Goal: Task Accomplishment & Management: Manage account settings

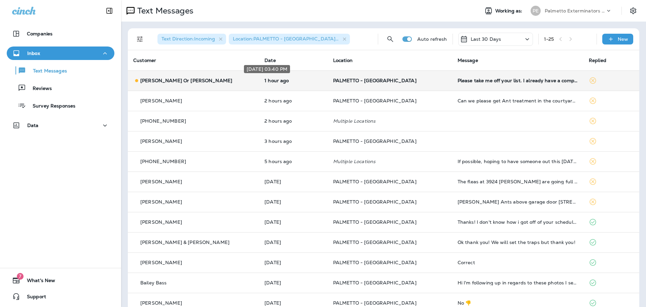
click at [287, 77] on div "[DATE] 03:40 PM" at bounding box center [266, 70] width 47 height 13
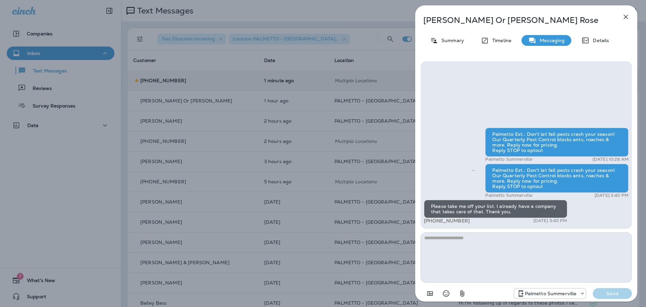
click at [503, 237] on textarea at bounding box center [526, 257] width 211 height 50
type textarea "**********"
click at [616, 291] on p "Send" at bounding box center [613, 293] width 28 height 6
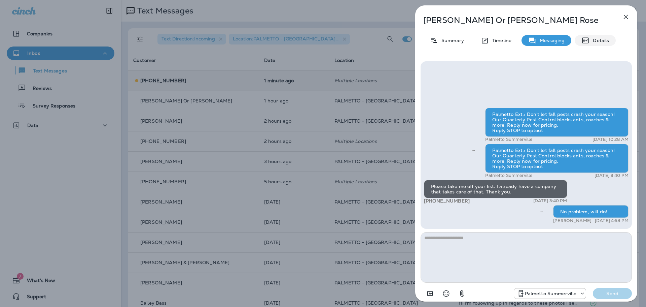
click at [597, 41] on p "Details" at bounding box center [600, 40] width 20 height 5
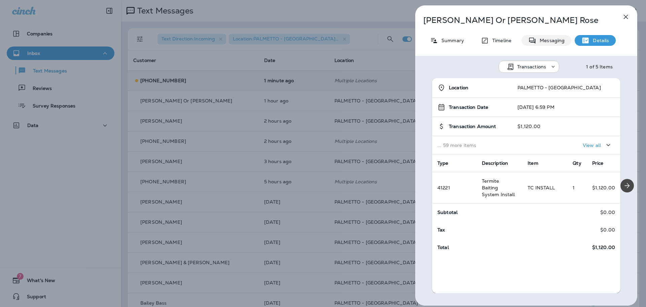
click at [547, 40] on p "Messaging" at bounding box center [551, 40] width 28 height 5
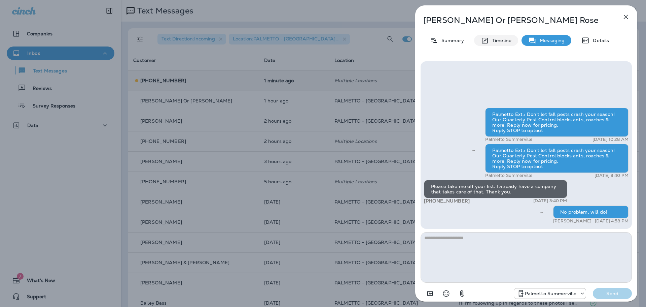
click at [497, 38] on p "Timeline" at bounding box center [500, 40] width 23 height 5
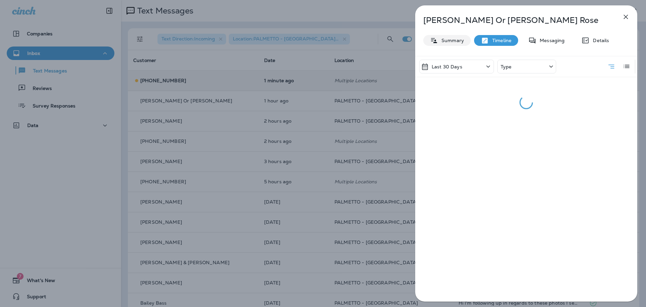
click at [446, 36] on div "Summary" at bounding box center [446, 40] width 47 height 11
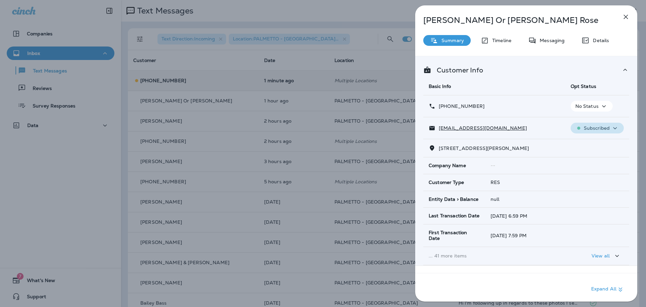
click at [603, 129] on p "Subscribed" at bounding box center [597, 127] width 26 height 5
click at [600, 143] on p "Unsubscribe" at bounding box center [597, 143] width 29 height 5
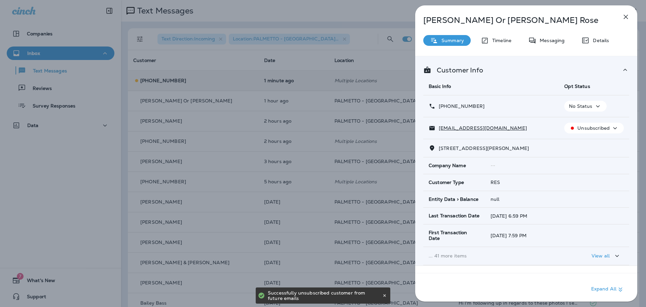
click at [594, 107] on icon "button" at bounding box center [598, 106] width 8 height 8
click at [578, 123] on p "Opt out" at bounding box center [581, 122] width 18 height 5
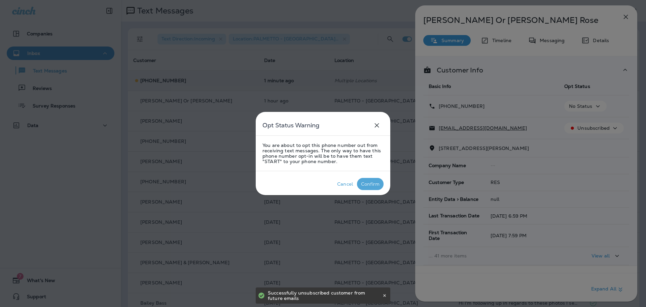
click at [366, 182] on div "Confirm" at bounding box center [370, 183] width 19 height 5
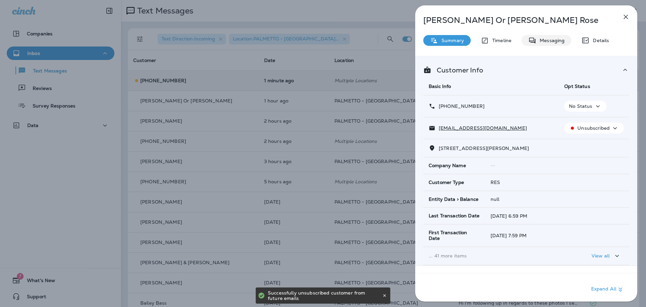
click at [546, 39] on p "Messaging" at bounding box center [551, 40] width 28 height 5
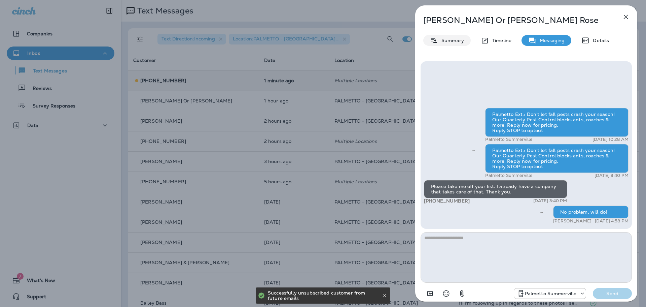
click at [450, 36] on div "Summary" at bounding box center [446, 40] width 47 height 11
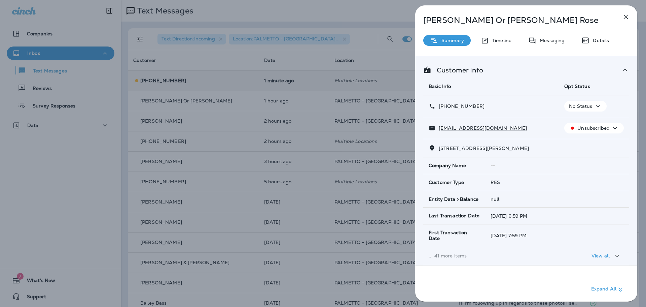
click at [595, 105] on icon "button" at bounding box center [598, 106] width 8 height 8
click at [582, 120] on p "Opt out" at bounding box center [581, 122] width 18 height 5
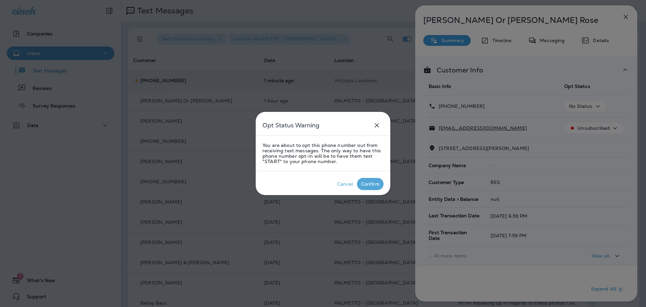
click at [375, 181] on div "Confirm" at bounding box center [370, 183] width 19 height 5
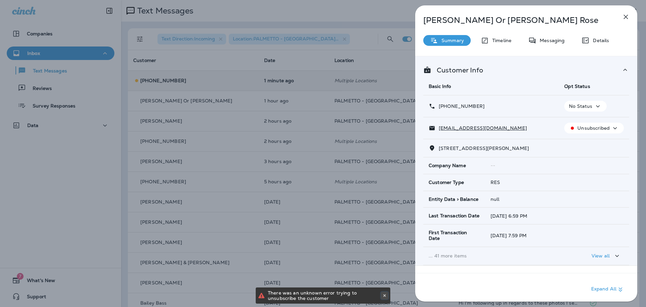
click at [384, 298] on button at bounding box center [384, 295] width 7 height 7
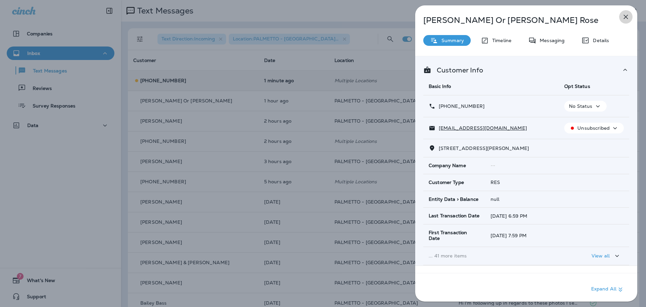
click at [625, 18] on icon "button" at bounding box center [626, 17] width 4 height 4
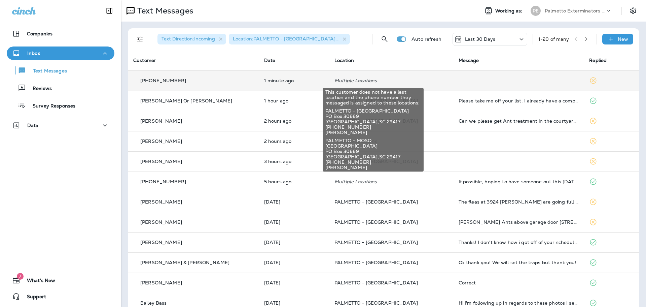
click at [399, 80] on p "Multiple Locations" at bounding box center [391, 80] width 113 height 5
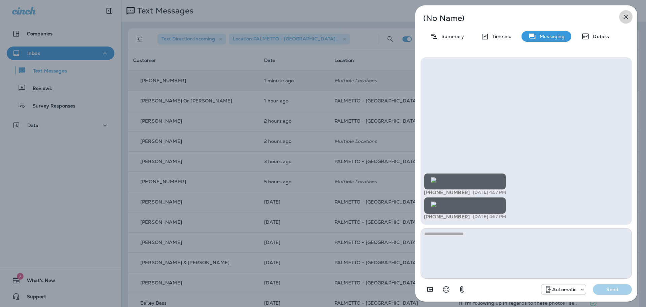
click at [625, 19] on icon "button" at bounding box center [626, 17] width 8 height 8
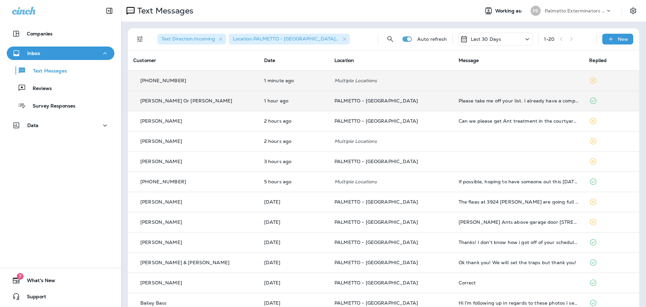
click at [407, 103] on p "PALMETTO - [GEOGRAPHIC_DATA]" at bounding box center [391, 100] width 113 height 5
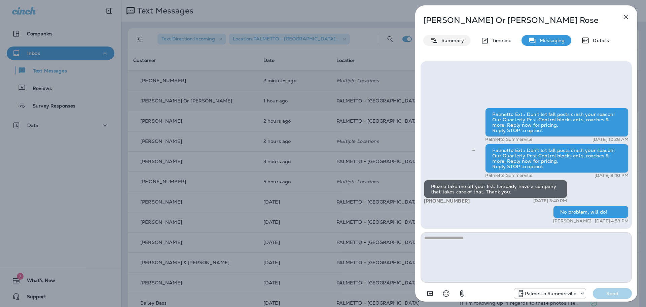
click at [453, 42] on p "Summary" at bounding box center [451, 40] width 26 height 5
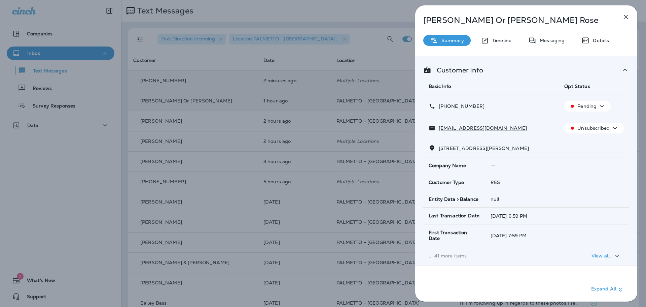
click at [624, 19] on icon "button" at bounding box center [626, 17] width 8 height 8
